Goal: Task Accomplishment & Management: Use online tool/utility

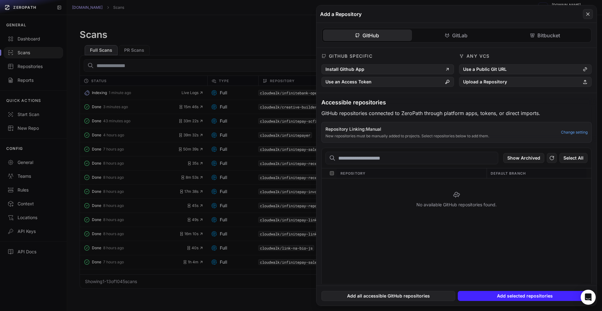
click at [37, 72] on button at bounding box center [301, 155] width 602 height 311
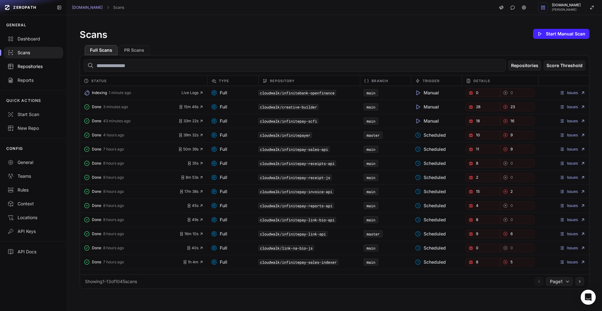
click at [40, 65] on div "Repositories" at bounding box center [34, 66] width 52 height 6
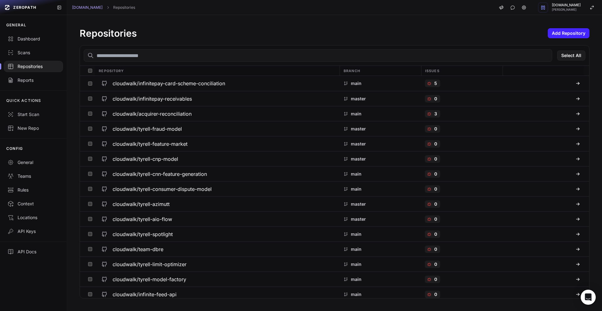
click at [557, 42] on div "Repositories Add Repository Select All Repository Branch Issues cloudwalk/infin…" at bounding box center [334, 163] width 535 height 296
click at [565, 34] on button "Add Repository" at bounding box center [569, 33] width 42 height 10
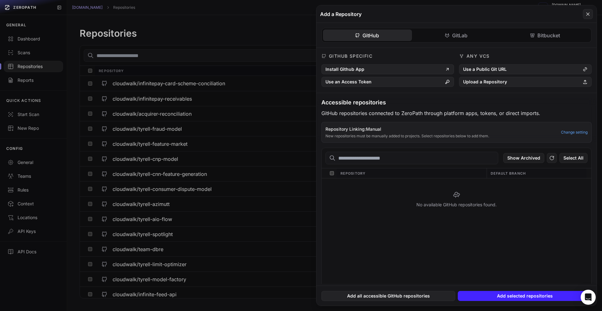
click at [424, 61] on div "GitHub Specific Install Github App Use an Access Token" at bounding box center [388, 70] width 133 height 34
click at [423, 68] on button "Install Github App" at bounding box center [388, 69] width 133 height 10
click at [400, 64] on button "Install Github App" at bounding box center [388, 69] width 133 height 10
click at [553, 158] on icon at bounding box center [552, 158] width 6 height 8
click at [556, 160] on button at bounding box center [552, 158] width 10 height 10
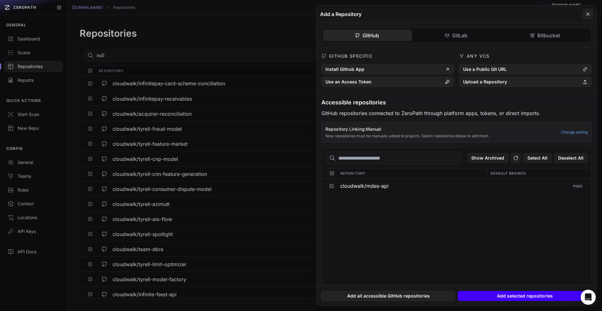
click at [512, 297] on button "Add selected repositories" at bounding box center [525, 296] width 134 height 10
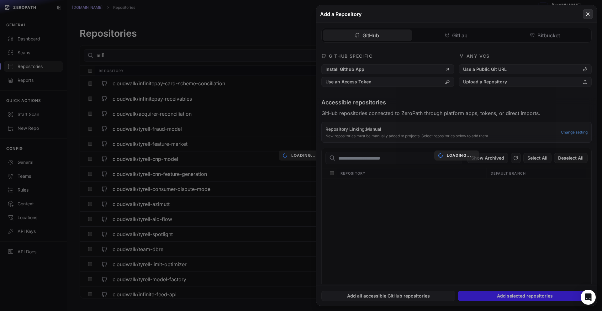
click at [590, 15] on icon at bounding box center [588, 14] width 3 height 3
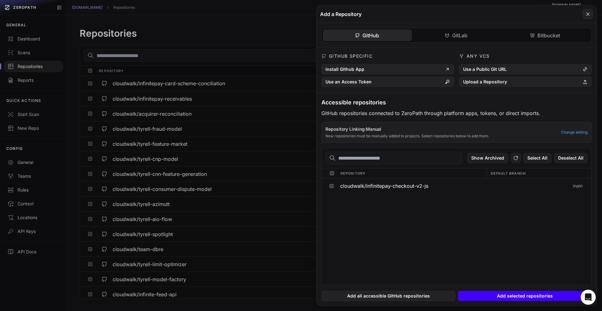
click at [510, 293] on button "Add selected repositories" at bounding box center [525, 296] width 134 height 10
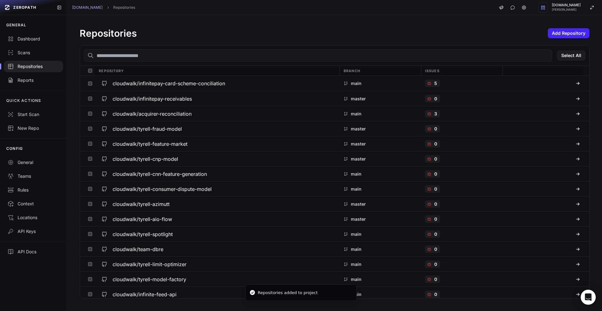
click at [221, 57] on input "text" at bounding box center [318, 55] width 469 height 13
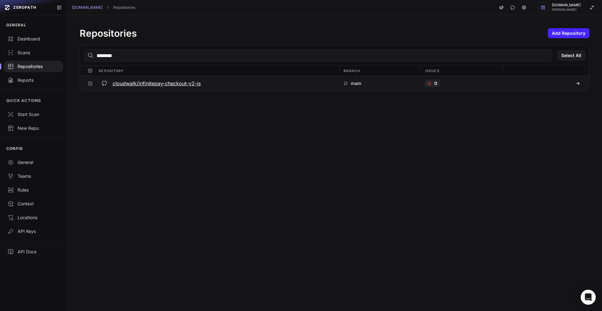
type input "********"
click at [211, 82] on div "cloudwalk/infinitepay-checkout-v2-js" at bounding box center [217, 83] width 237 height 11
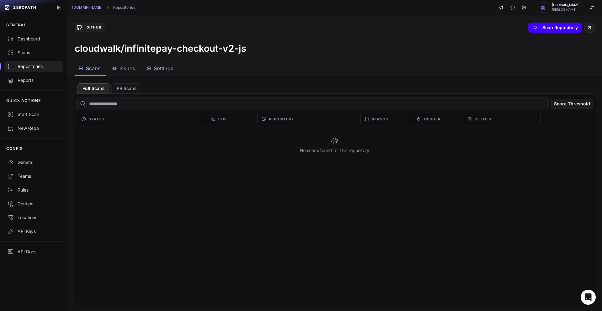
click at [541, 26] on button "Scan Repository" at bounding box center [556, 28] width 54 height 10
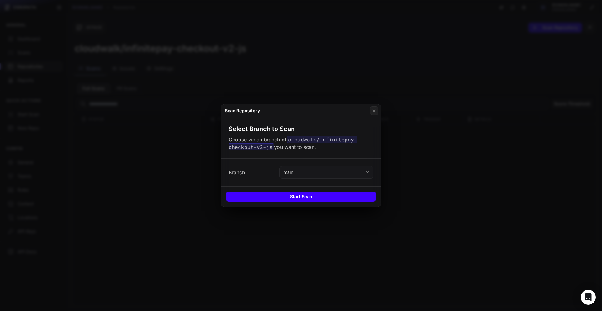
click at [330, 198] on button "Start Scan" at bounding box center [301, 197] width 150 height 10
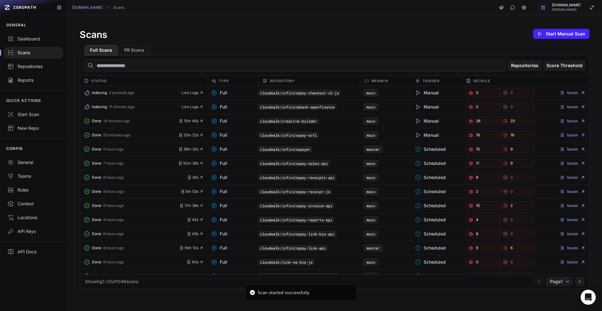
click at [155, 40] on div "Scans Start Manual Scan" at bounding box center [335, 34] width 510 height 13
click at [43, 68] on div "Repositories" at bounding box center [34, 66] width 52 height 6
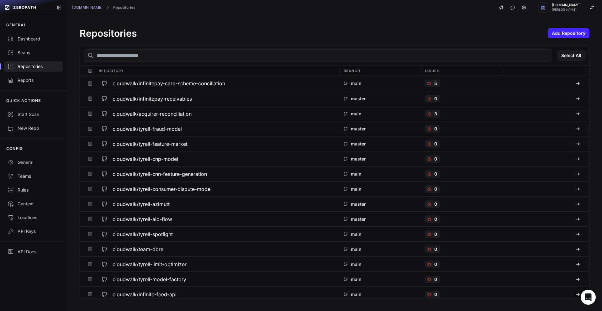
click at [165, 60] on input "text" at bounding box center [318, 55] width 469 height 13
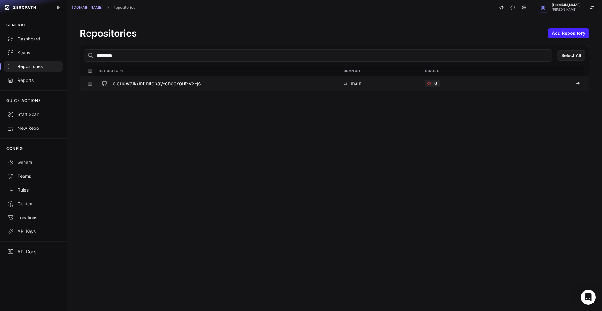
type input "********"
click at [168, 82] on h3 "cloudwalk/infinitepay-checkout-v2-js" at bounding box center [157, 84] width 88 height 8
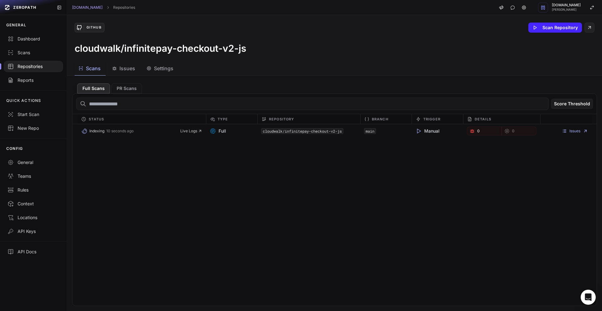
click at [152, 189] on div "Indexing 10 seconds ago Live Logs Full cloudwalk/infinitepay-checkout-v2-js mai…" at bounding box center [334, 215] width 525 height 182
